Goal: Information Seeking & Learning: Learn about a topic

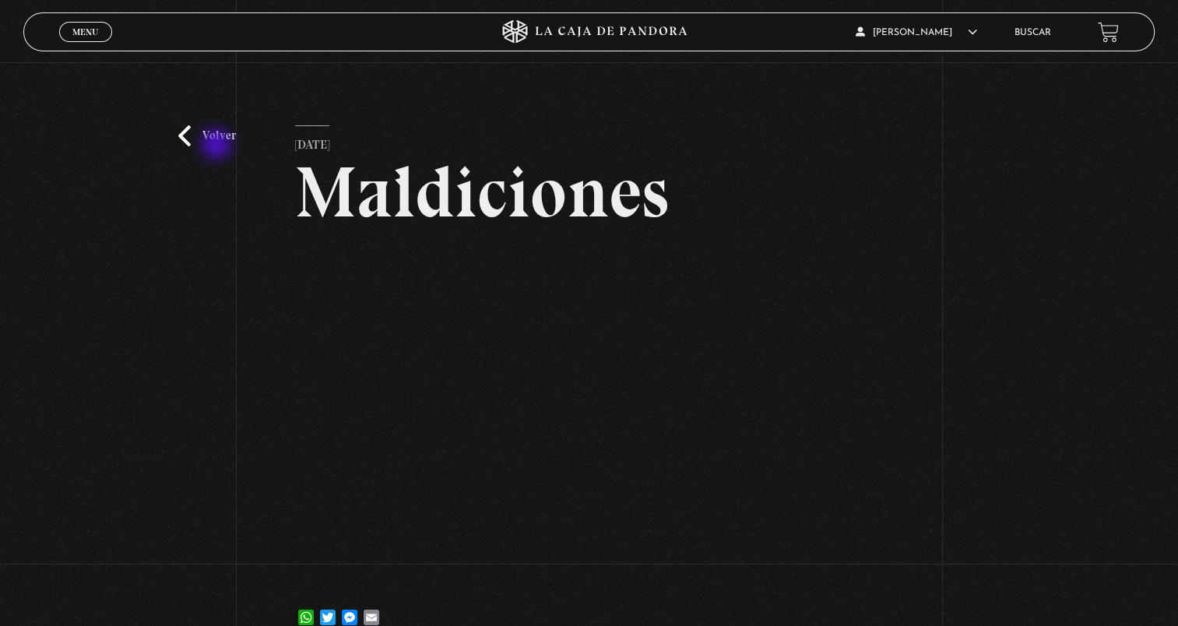
click at [218, 146] on link "Volver" at bounding box center [207, 135] width 58 height 21
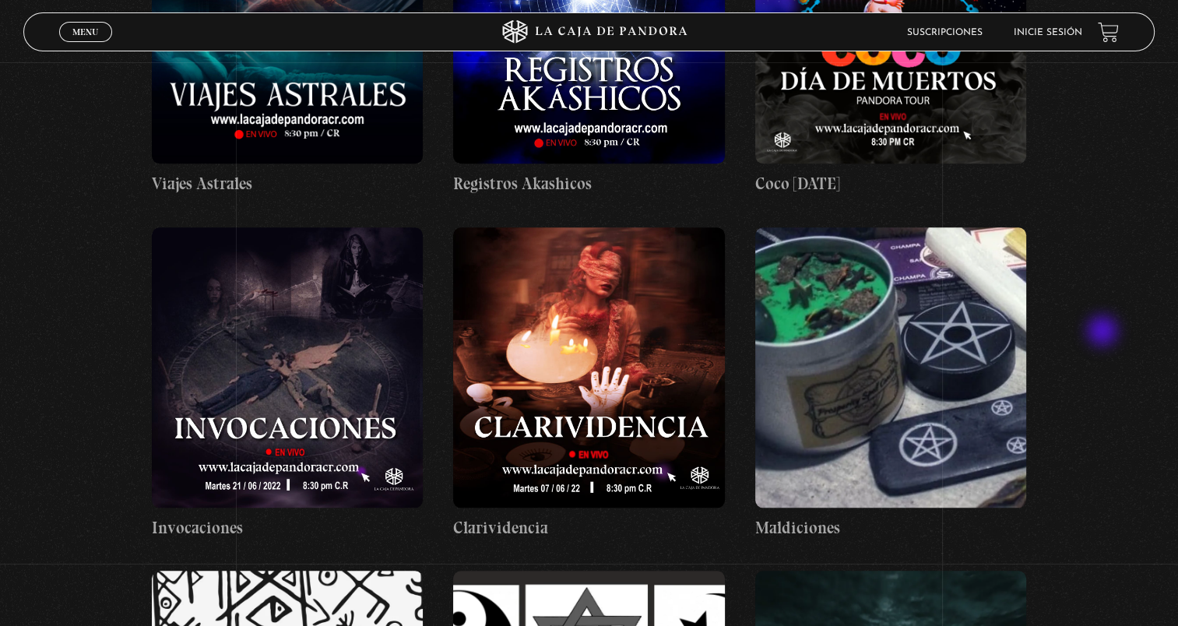
scroll to position [1557, 0]
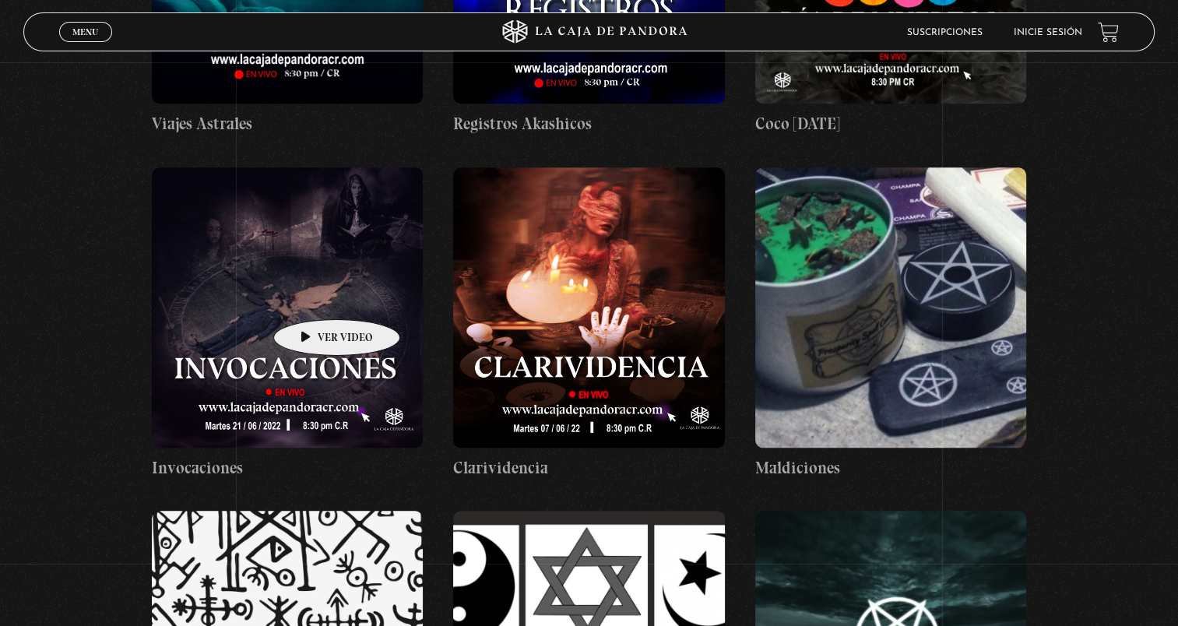
click at [312, 296] on figure at bounding box center [288, 307] width 272 height 280
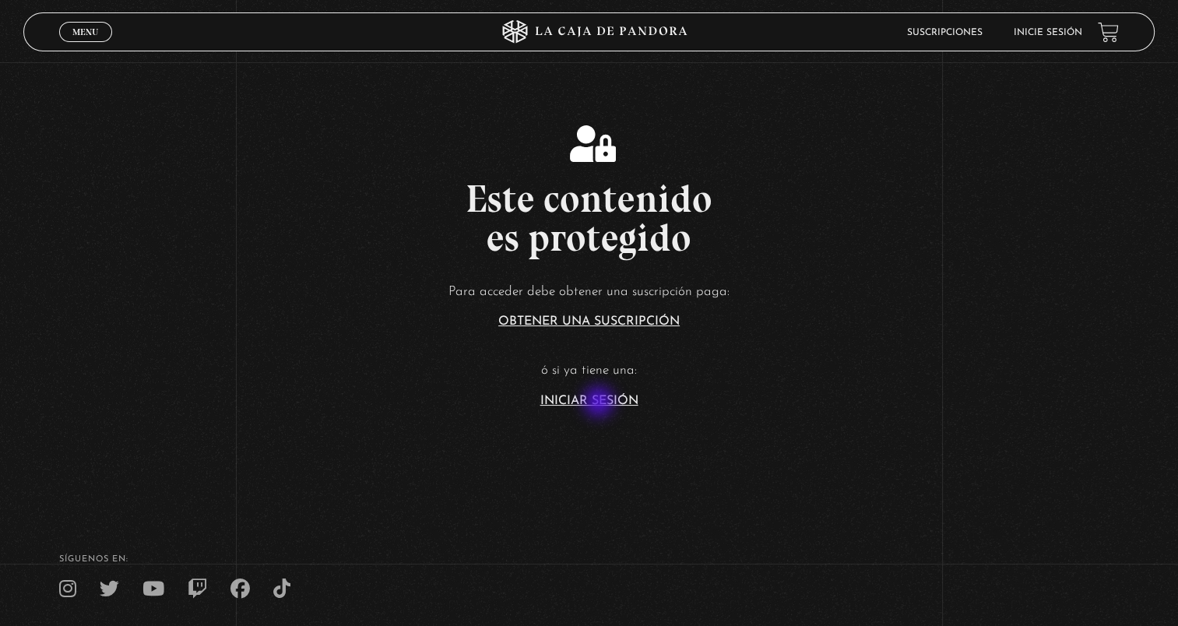
click at [600, 404] on link "Iniciar Sesión" at bounding box center [589, 401] width 98 height 12
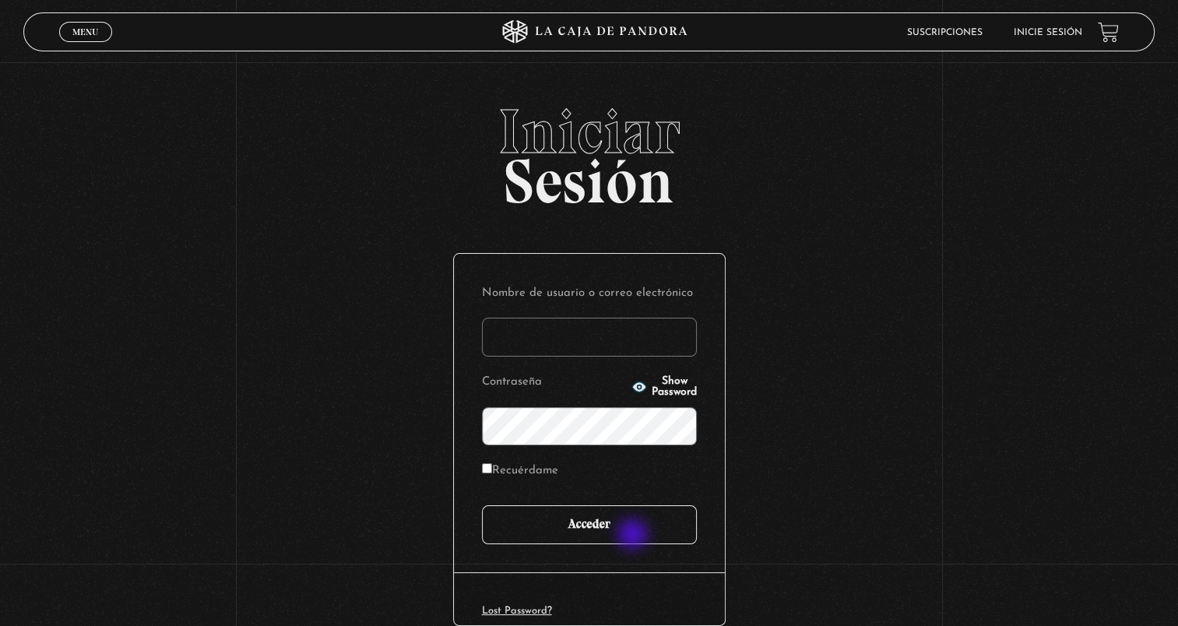
type input "sofb.1893.cr@gmail.com"
click at [635, 536] on input "Acceder" at bounding box center [589, 524] width 215 height 39
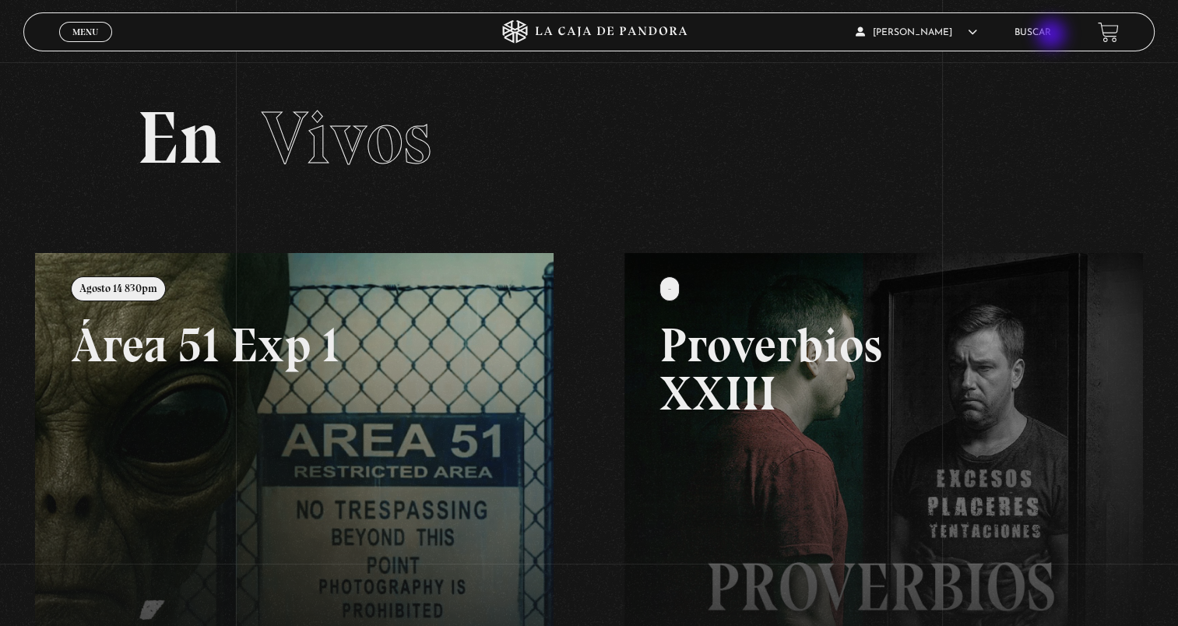
click at [1051, 36] on link "Buscar" at bounding box center [1033, 32] width 37 height 9
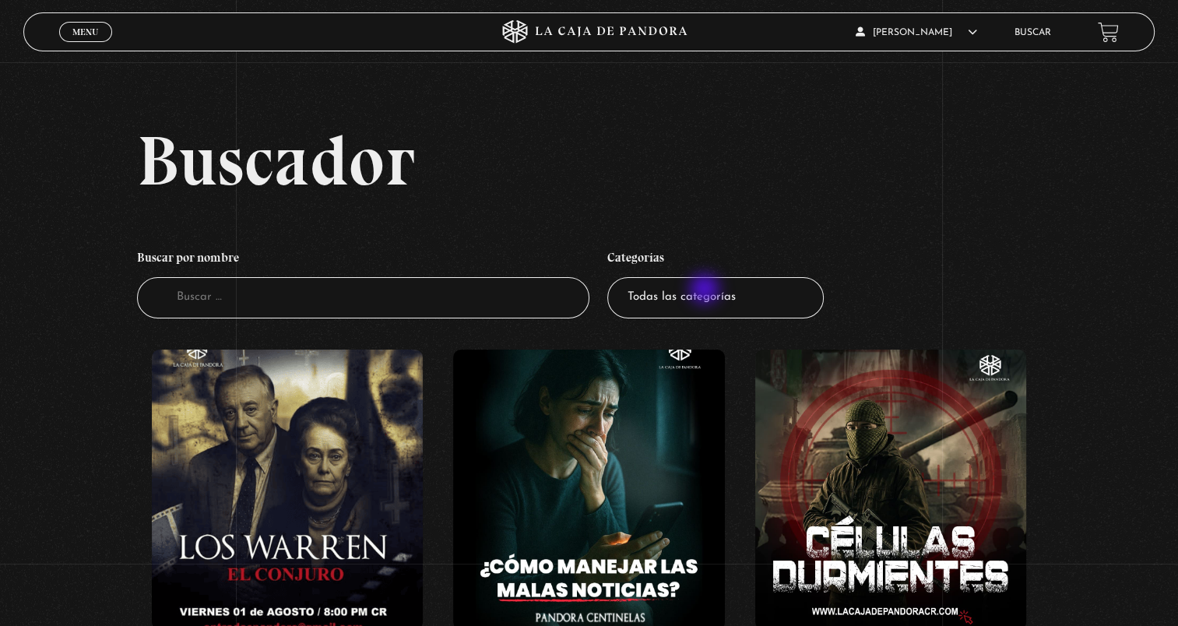
click at [706, 290] on select "Todas las categorías 11:11 Humanitario (1) Amo los Lunes (2) Análisis de series…" at bounding box center [715, 297] width 216 height 41
select select "mundo-espiritual"
click at [613, 277] on select "Todas las categorías 11:11 Humanitario (1) Amo los Lunes (2) Análisis de series…" at bounding box center [715, 297] width 216 height 41
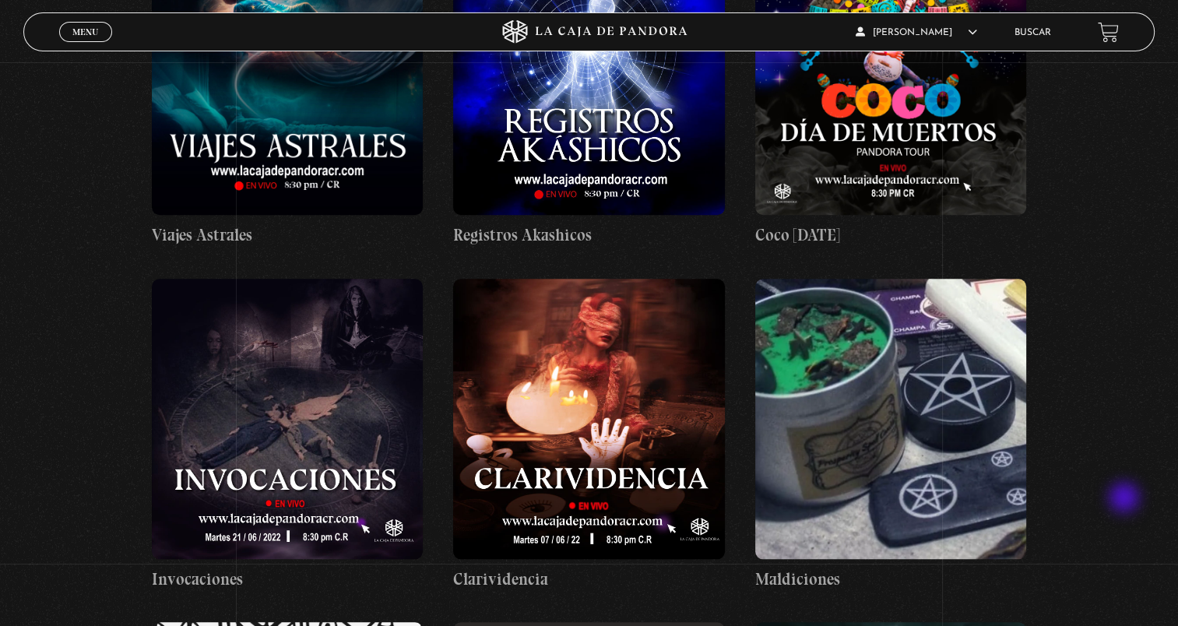
scroll to position [1480, 0]
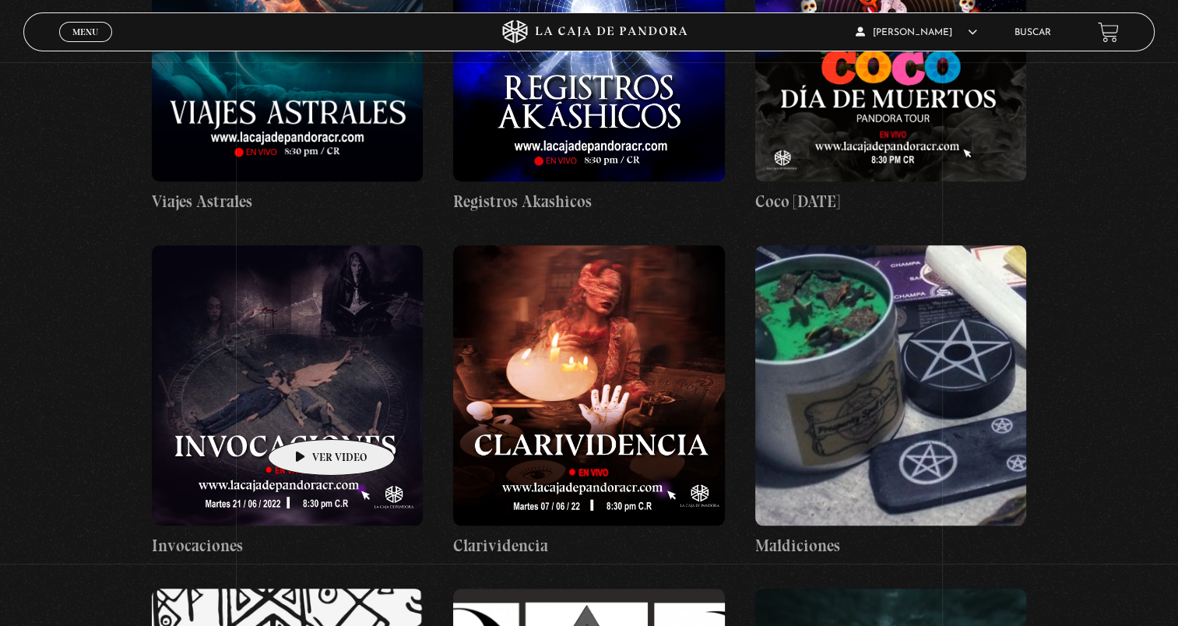
click at [307, 416] on figure at bounding box center [288, 385] width 272 height 280
